Goal: Task Accomplishment & Management: Complete application form

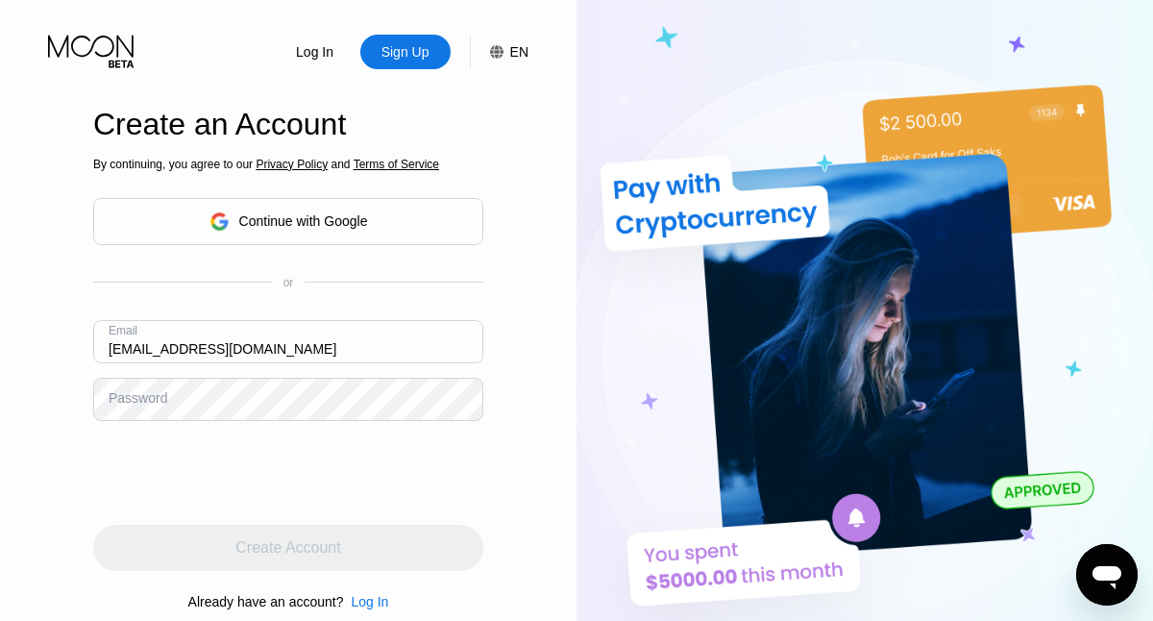
type input "elseschett4295@outlook.com"
click at [815, 302] on img at bounding box center [865, 341] width 577 height 683
